Goal: Task Accomplishment & Management: Manage account settings

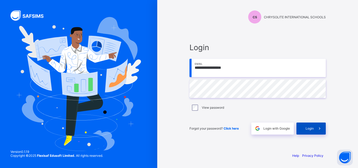
click at [301, 128] on div "Login" at bounding box center [310, 129] width 29 height 12
click at [346, 156] on button "Open asap" at bounding box center [345, 158] width 16 height 16
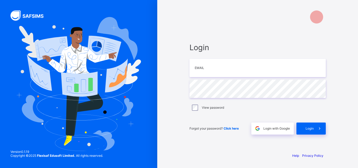
click at [310, 127] on span "Login" at bounding box center [309, 129] width 8 height 4
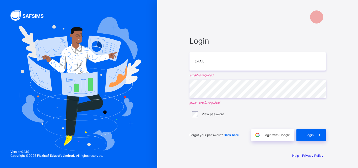
type input "**********"
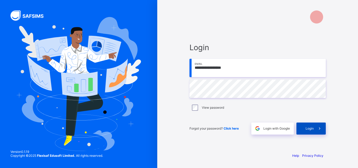
click at [306, 127] on span "Login" at bounding box center [309, 129] width 8 height 4
click at [317, 127] on span at bounding box center [319, 129] width 12 height 12
